Goal: Navigation & Orientation: Find specific page/section

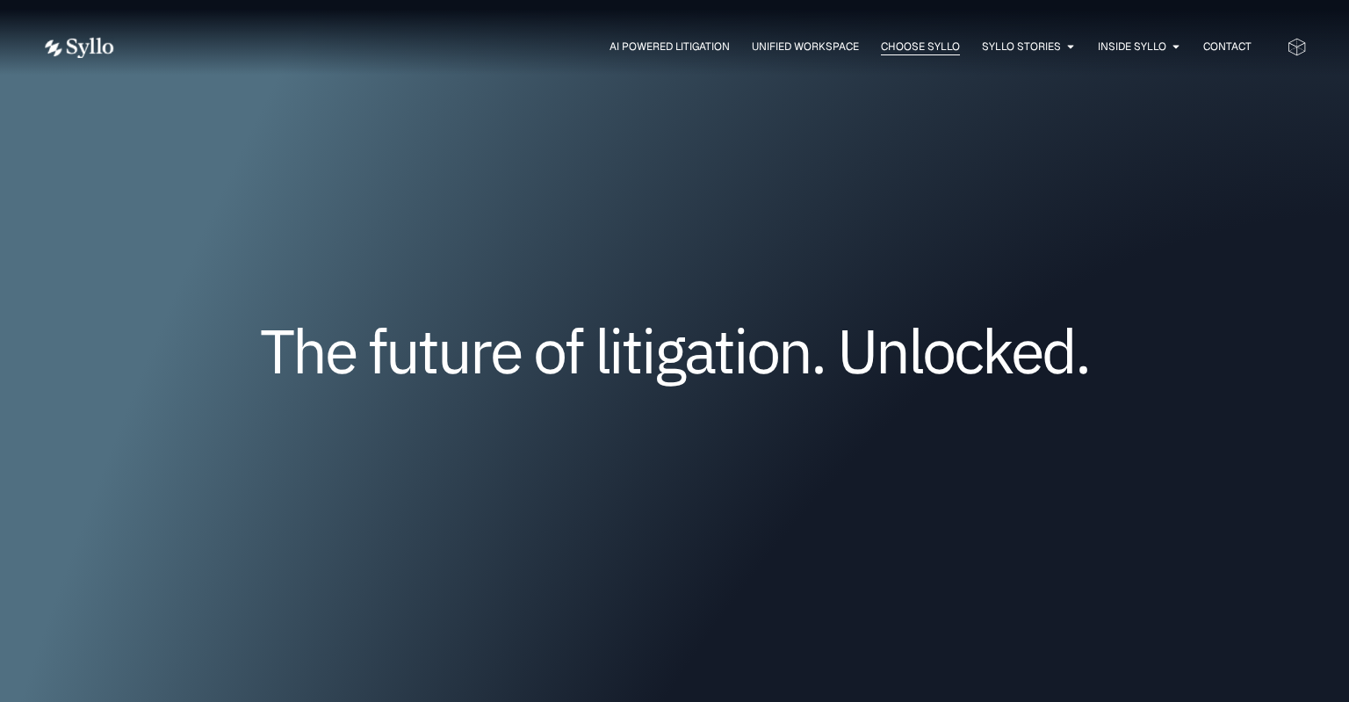
click at [930, 47] on span "Choose Syllo" at bounding box center [920, 47] width 79 height 16
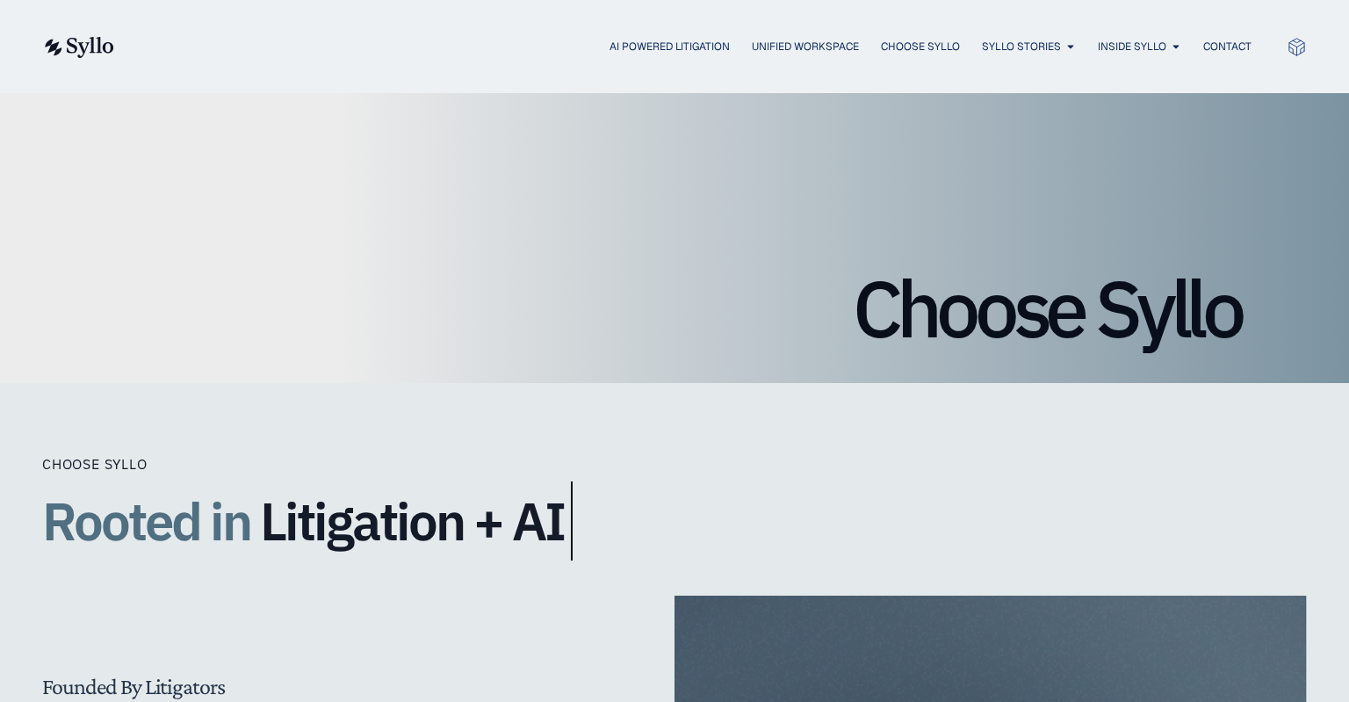
click at [89, 49] on img at bounding box center [78, 47] width 72 height 21
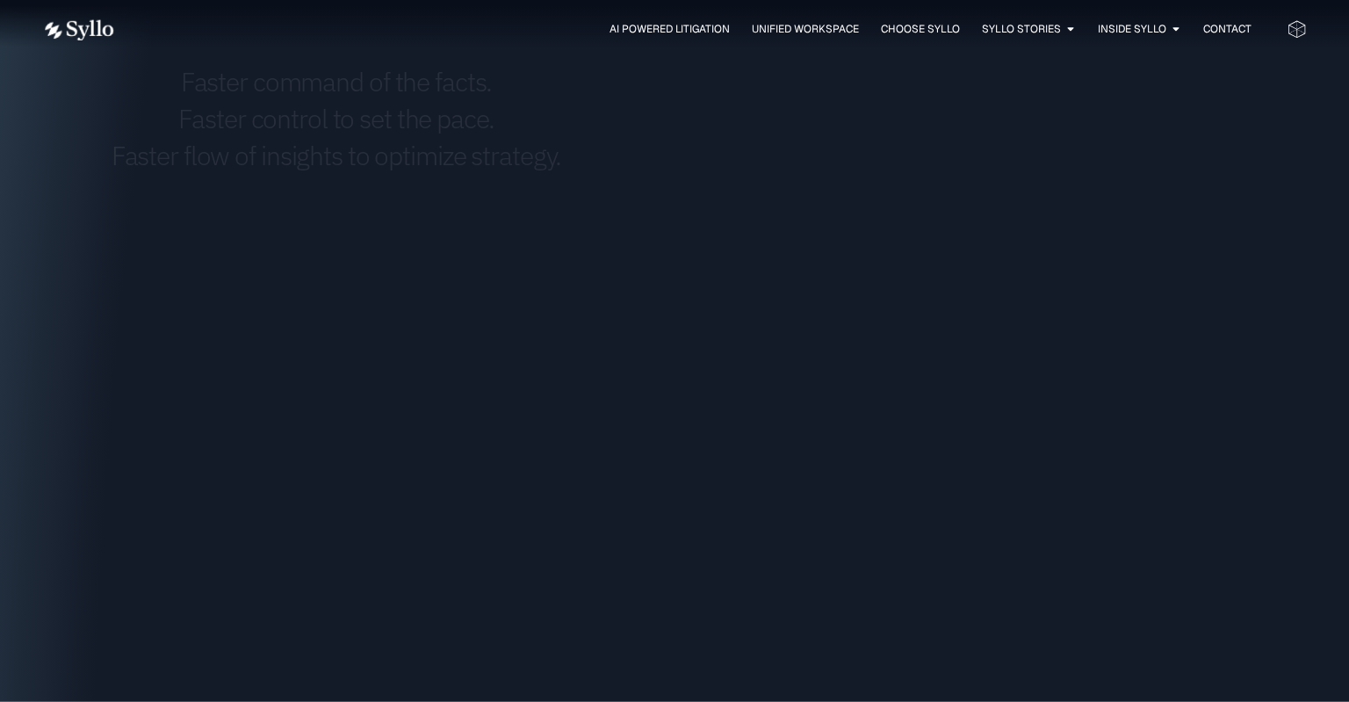
scroll to position [2319, 0]
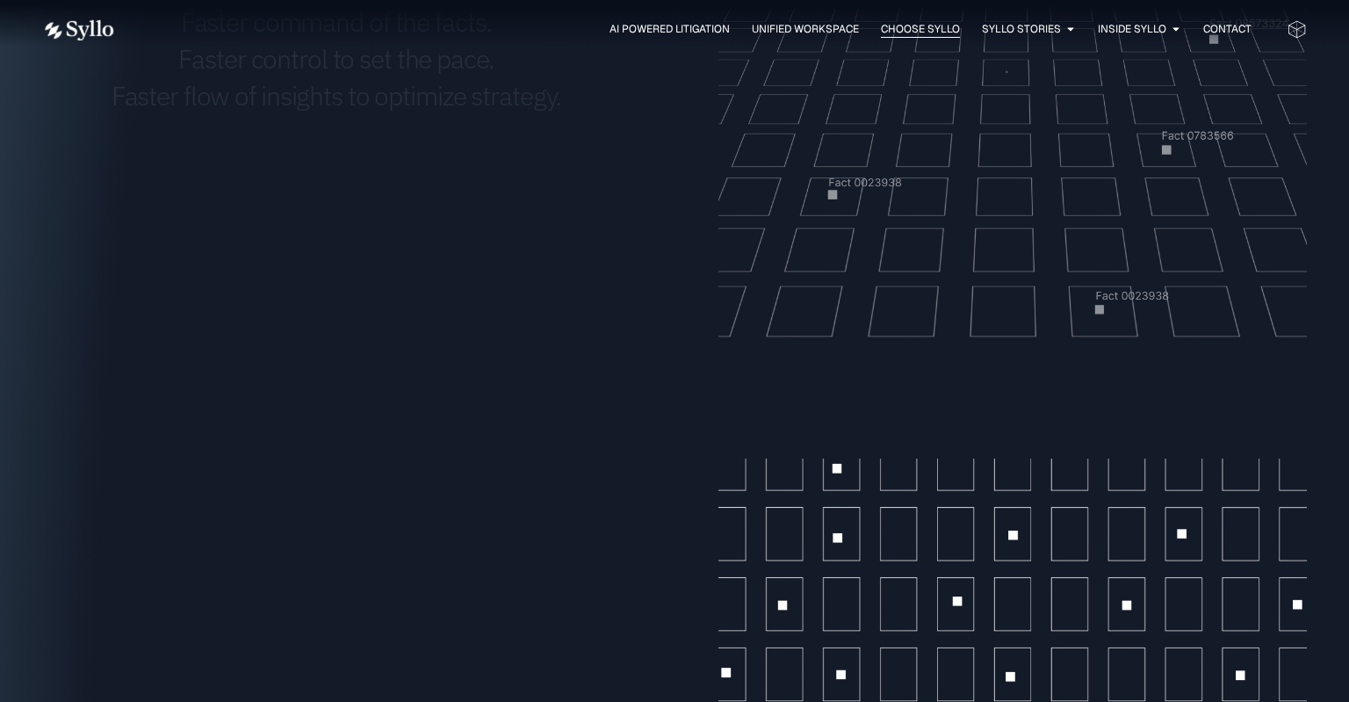
click at [930, 30] on span "Choose Syllo" at bounding box center [920, 29] width 79 height 16
